Goal: Task Accomplishment & Management: Use online tool/utility

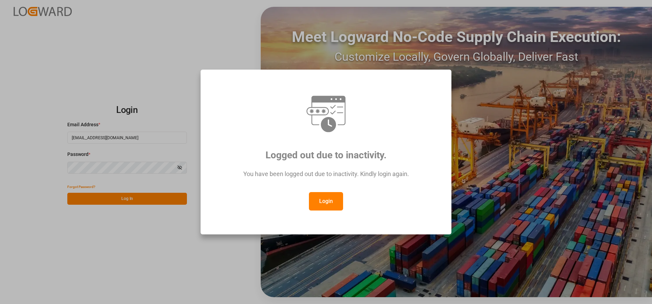
click at [333, 201] on button "Login" at bounding box center [326, 201] width 34 height 18
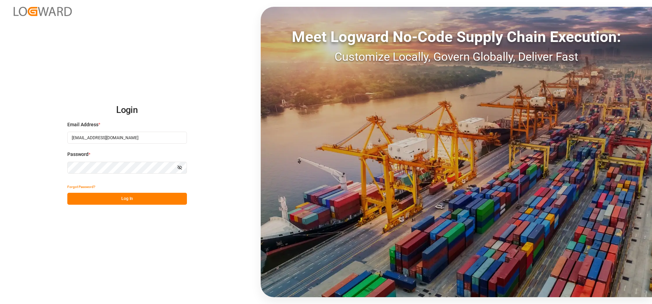
click at [148, 204] on button "Log In" at bounding box center [127, 199] width 120 height 12
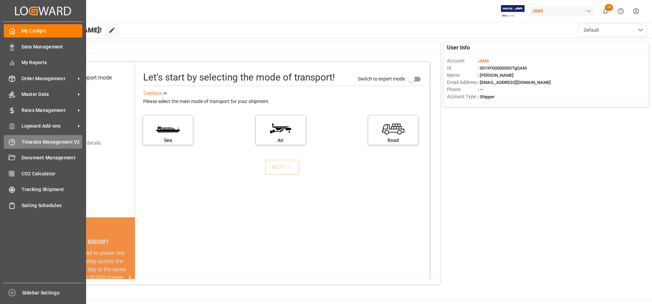
click at [61, 144] on span "Timeslot Management V2" at bounding box center [52, 142] width 61 height 7
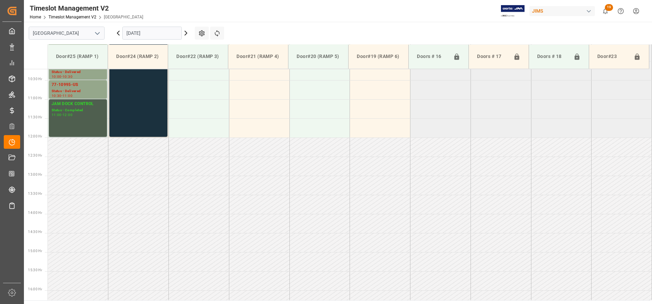
scroll to position [493, 0]
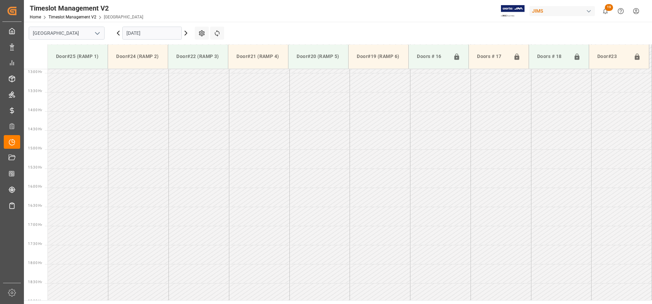
click at [95, 36] on icon "open menu" at bounding box center [97, 33] width 8 height 8
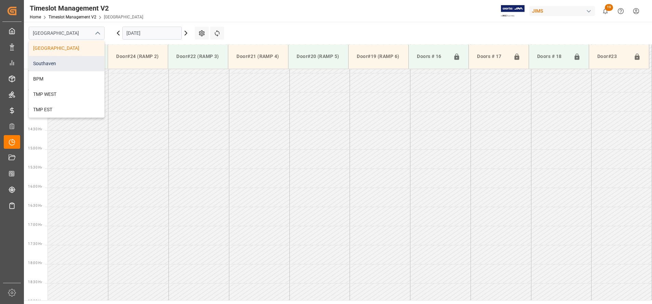
click at [83, 60] on div "Southaven" at bounding box center [66, 63] width 75 height 15
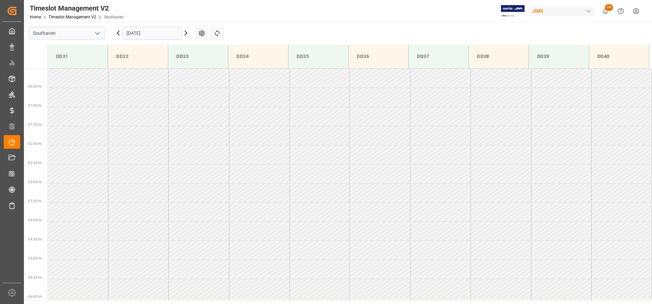
click at [184, 37] on icon at bounding box center [186, 33] width 8 height 8
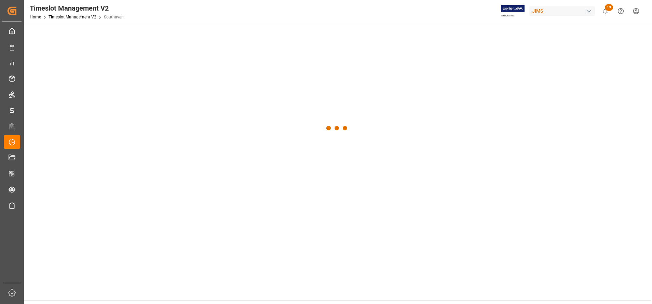
click at [185, 36] on div at bounding box center [337, 128] width 626 height 213
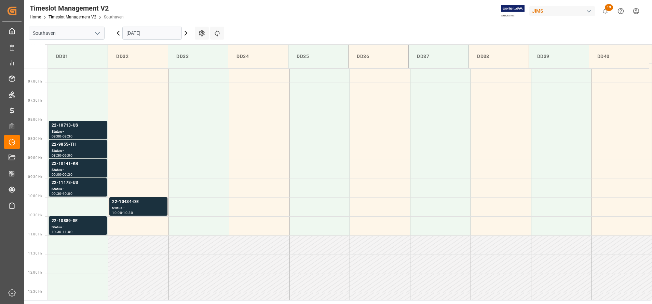
scroll to position [237, 0]
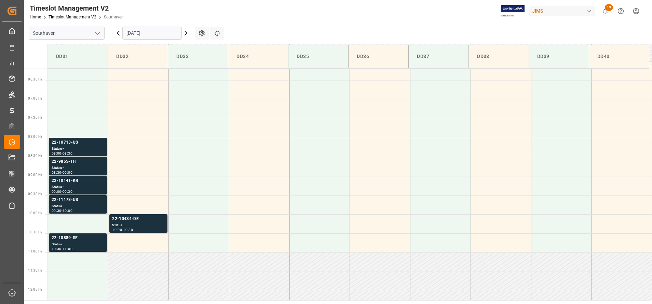
click at [187, 35] on icon at bounding box center [186, 33] width 8 height 8
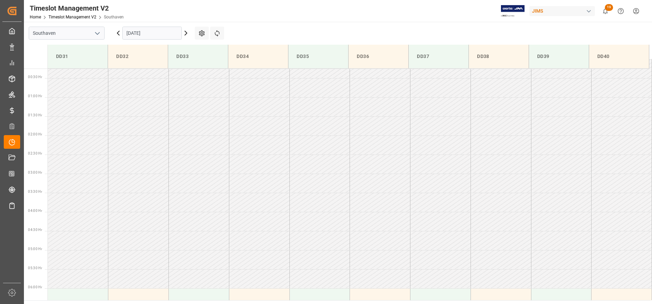
scroll to position [0, 0]
click at [185, 33] on icon at bounding box center [186, 33] width 8 height 8
click at [185, 34] on icon at bounding box center [186, 33] width 8 height 8
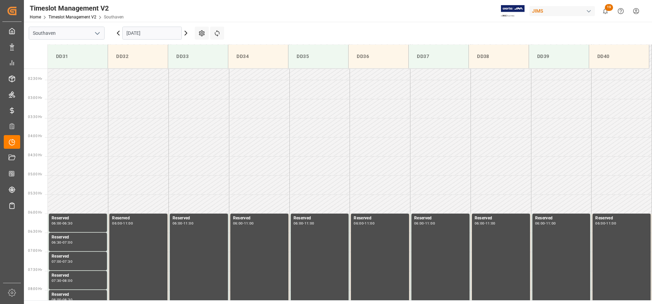
scroll to position [83, 0]
